Goal: Information Seeking & Learning: Check status

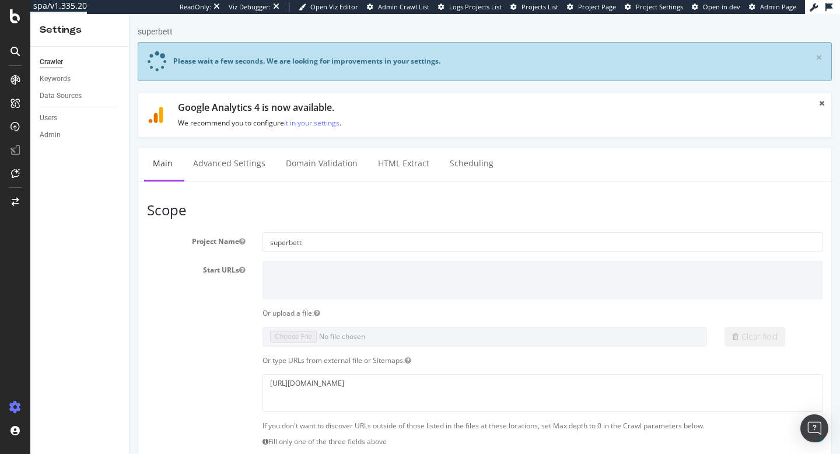
scroll to position [125, 0]
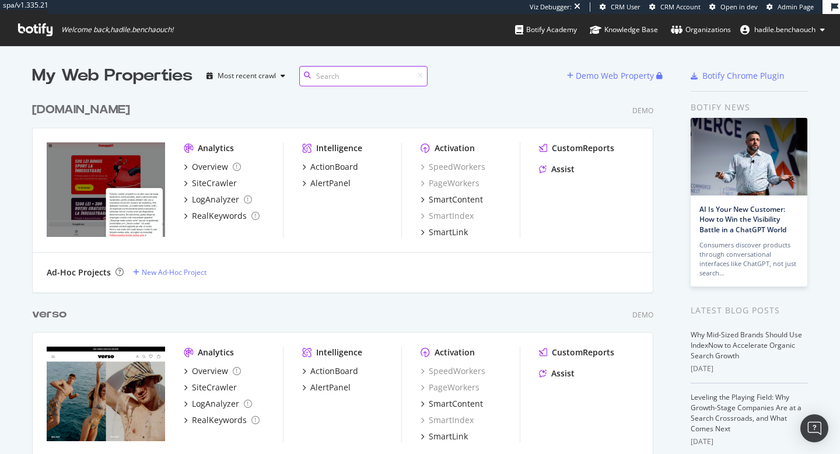
click at [336, 76] on input at bounding box center [363, 76] width 128 height 20
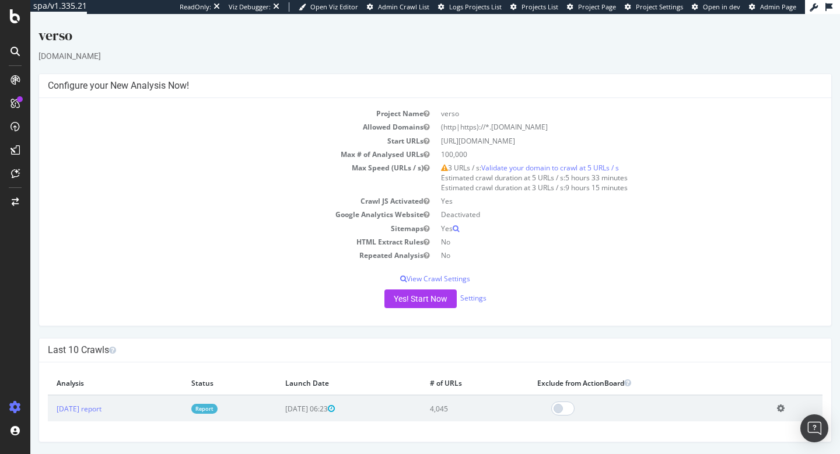
click at [247, 403] on td "Report" at bounding box center [230, 408] width 95 height 26
click at [218, 411] on link "Report" at bounding box center [204, 409] width 26 height 10
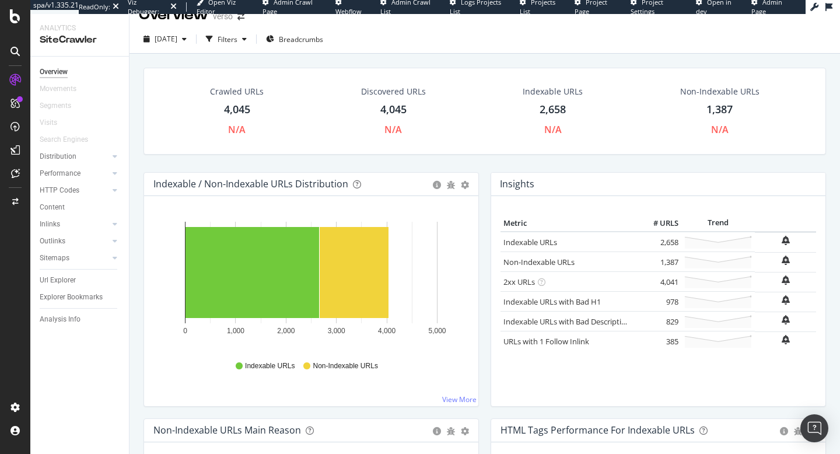
scroll to position [21, 0]
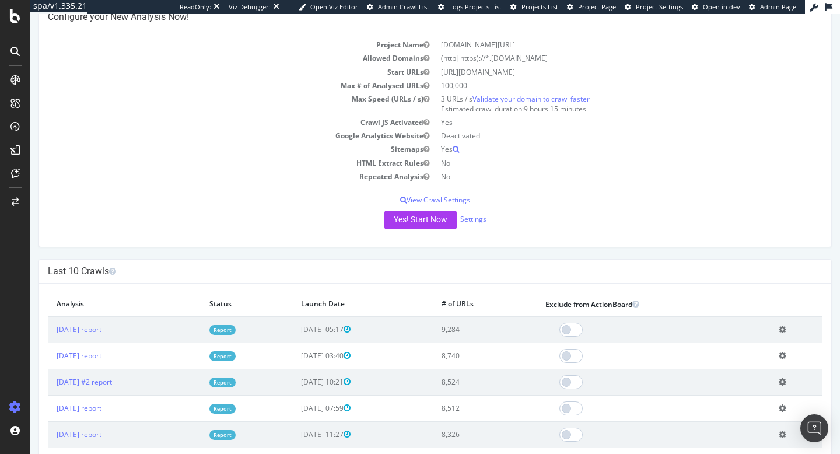
scroll to position [107, 0]
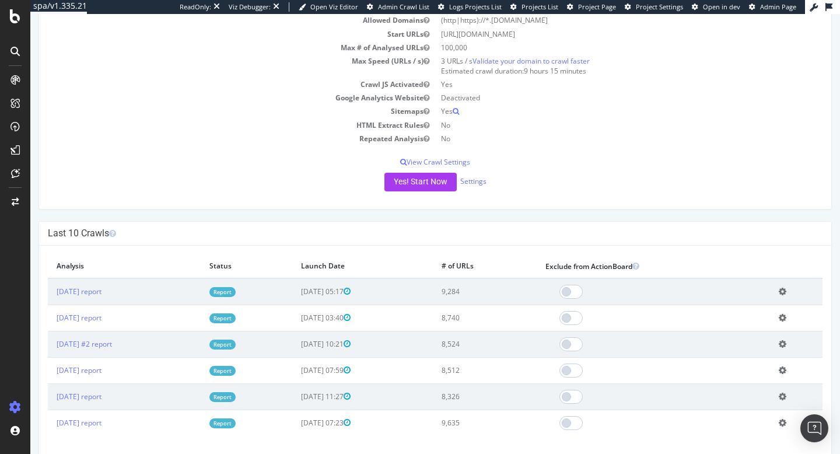
click at [236, 315] on link "Report" at bounding box center [223, 318] width 26 height 10
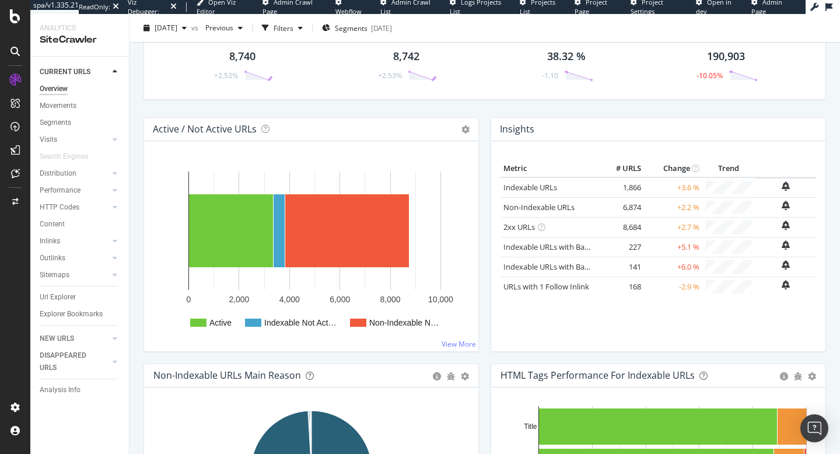
scroll to position [76, 0]
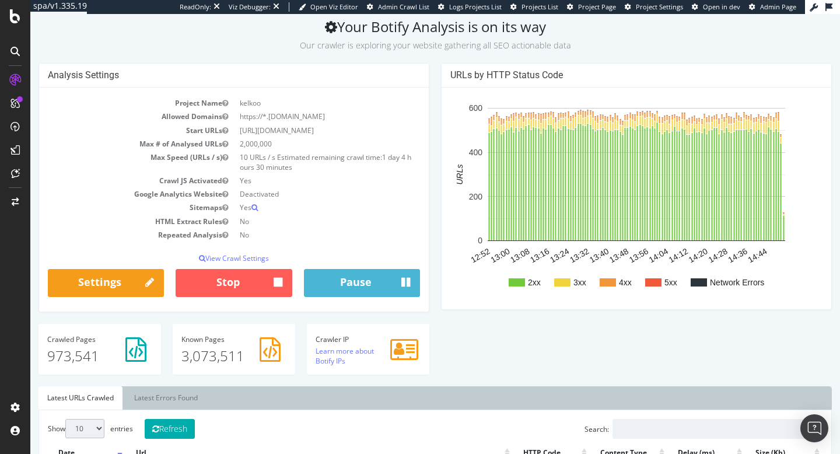
scroll to position [79, 0]
